Goal: Information Seeking & Learning: Understand process/instructions

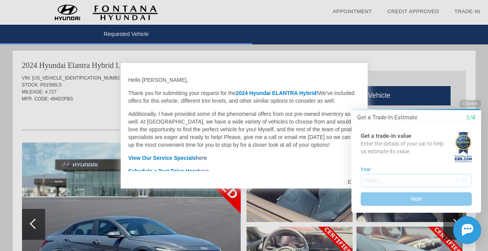
click at [477, 103] on icon "button" at bounding box center [476, 103] width 3 height 4
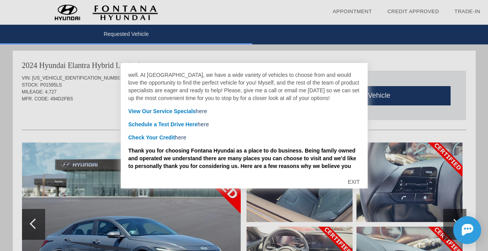
scroll to position [36, 0]
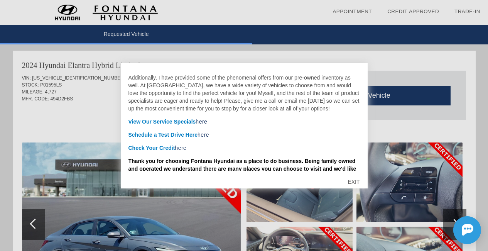
click at [357, 181] on div "EXIT" at bounding box center [353, 181] width 27 height 23
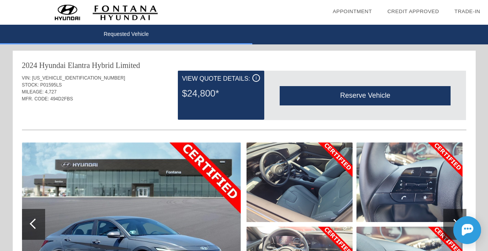
click at [231, 83] on div "$24,800*" at bounding box center [221, 93] width 78 height 20
click at [258, 78] on div "i" at bounding box center [256, 78] width 8 height 8
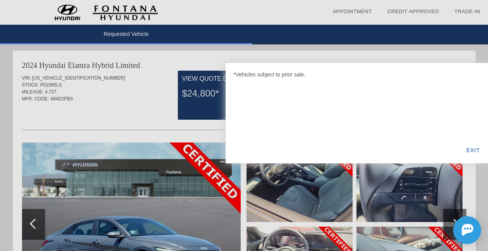
click at [475, 150] on div "EXIT" at bounding box center [473, 150] width 30 height 26
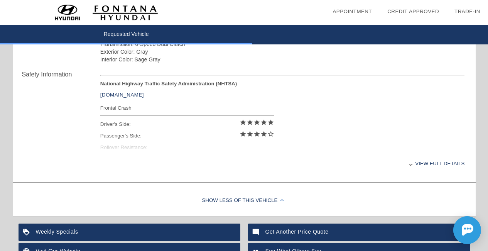
scroll to position [353, 0]
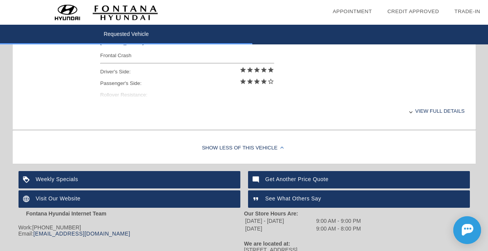
click at [429, 110] on div "View full details" at bounding box center [282, 110] width 365 height 19
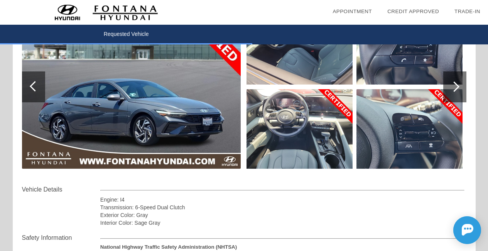
scroll to position [0, 0]
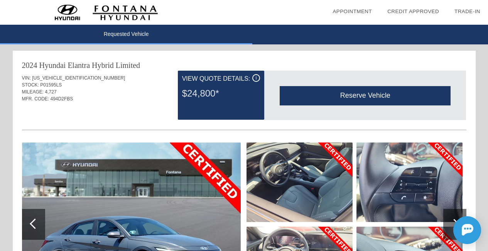
click at [240, 93] on div "$24,800*" at bounding box center [221, 93] width 78 height 20
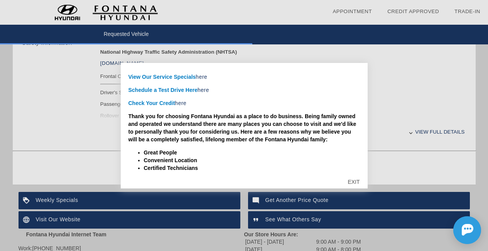
scroll to position [24, 0]
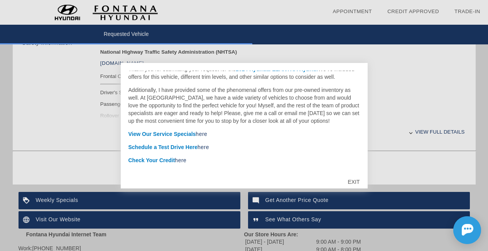
click at [204, 137] on link "here" at bounding box center [202, 134] width 12 height 6
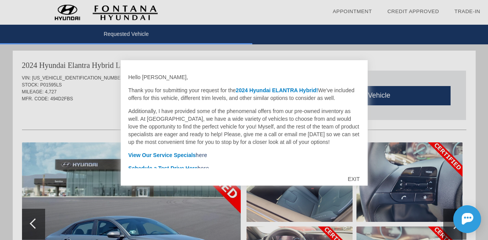
click at [355, 179] on div "EXIT" at bounding box center [353, 178] width 27 height 23
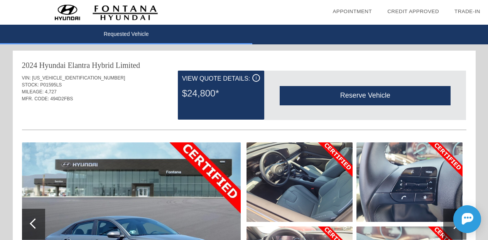
click at [247, 95] on div "$24,800*" at bounding box center [221, 93] width 78 height 20
click at [240, 94] on div "$24,800*" at bounding box center [221, 93] width 78 height 20
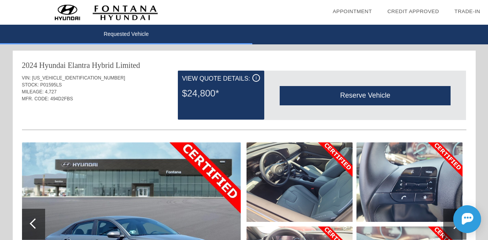
click at [212, 80] on div "View Quote Details:" at bounding box center [221, 78] width 78 height 9
click at [235, 90] on div "$24,800*" at bounding box center [221, 93] width 78 height 20
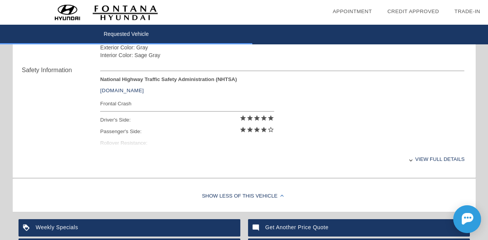
scroll to position [395, 0]
